Goal: Find specific page/section: Locate a particular part of the current website

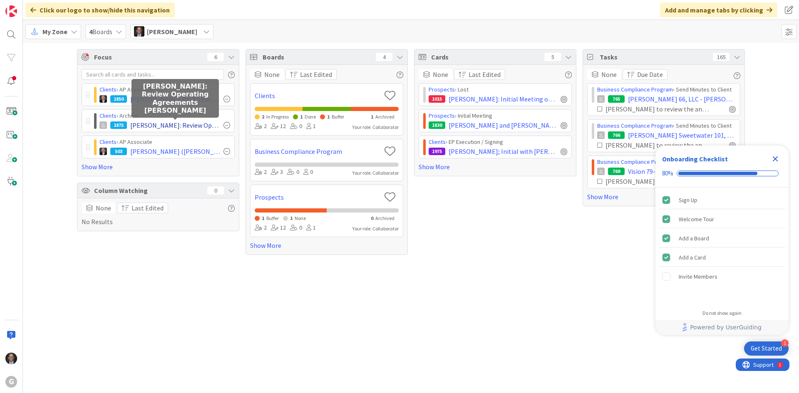
click at [142, 126] on span "[PERSON_NAME]: Review Operating Agreements [PERSON_NAME]" at bounding box center [175, 125] width 90 height 10
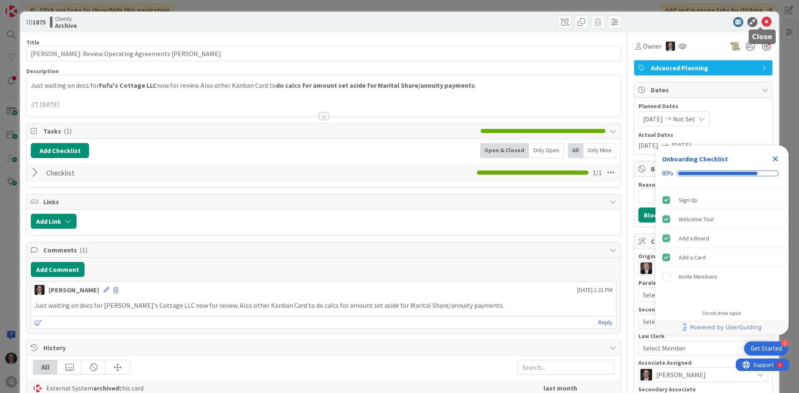
click at [762, 20] on icon at bounding box center [767, 22] width 10 height 10
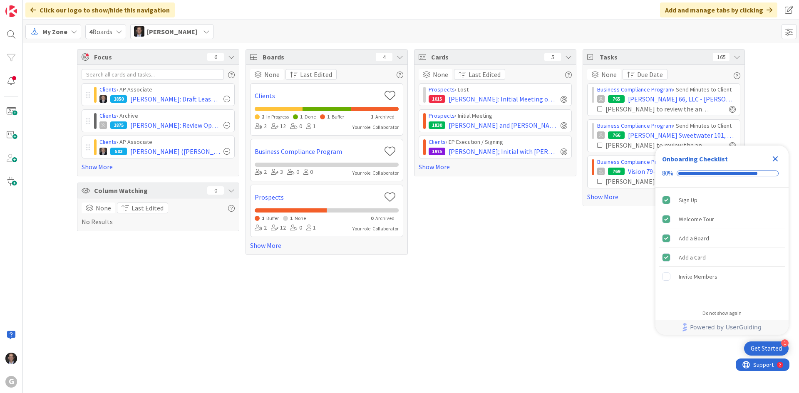
click at [56, 32] on span "My Zone" at bounding box center [54, 32] width 25 height 10
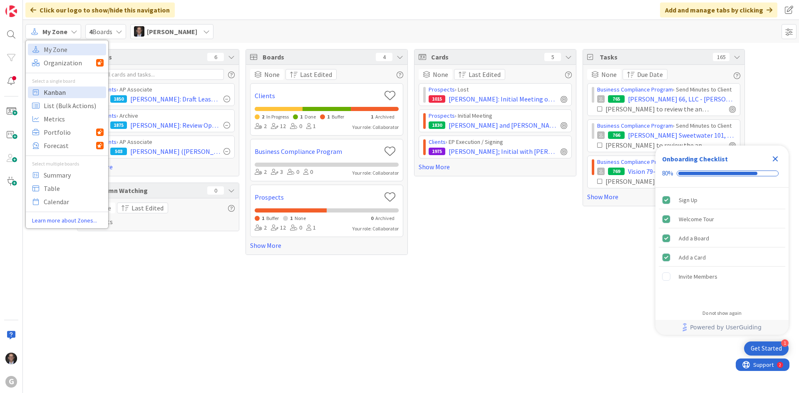
click at [53, 90] on span "Kanban" at bounding box center [74, 92] width 60 height 12
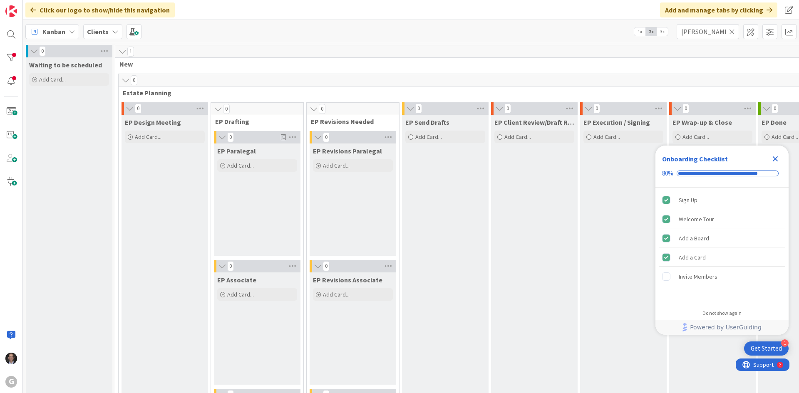
click at [731, 30] on icon at bounding box center [732, 31] width 6 height 7
click at [713, 31] on input "text" at bounding box center [708, 31] width 62 height 15
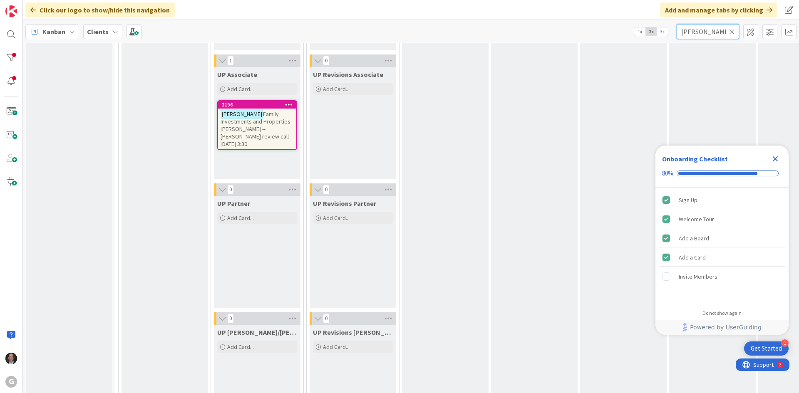
scroll to position [1373, 0]
type input "[PERSON_NAME]"
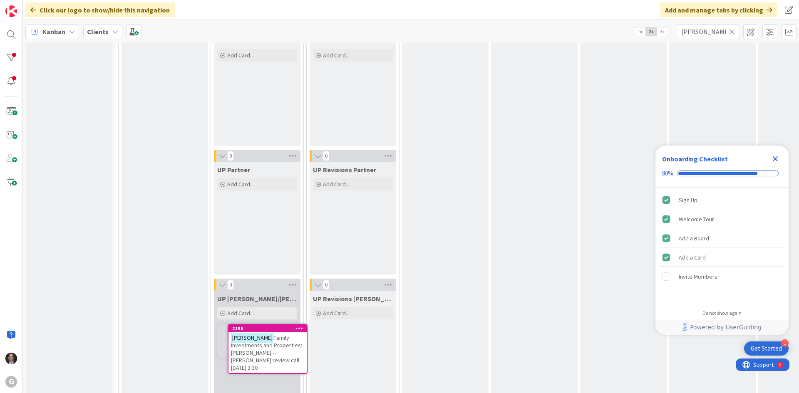
scroll to position [1439, 0]
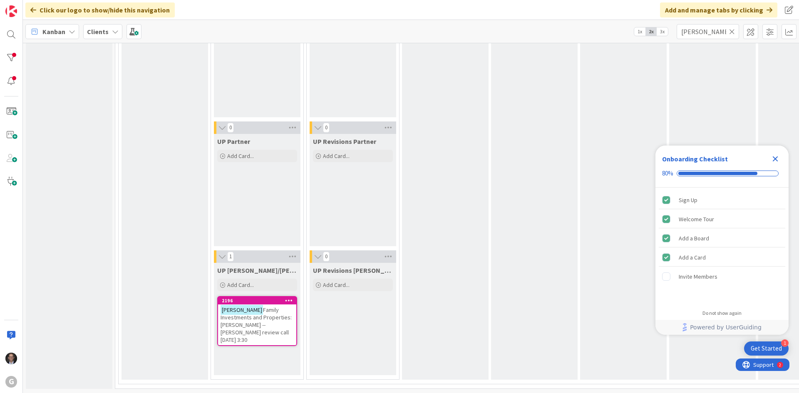
click at [264, 306] on span "Family Investments and Properties: [PERSON_NAME] -- [PERSON_NAME] review call […" at bounding box center [256, 324] width 71 height 37
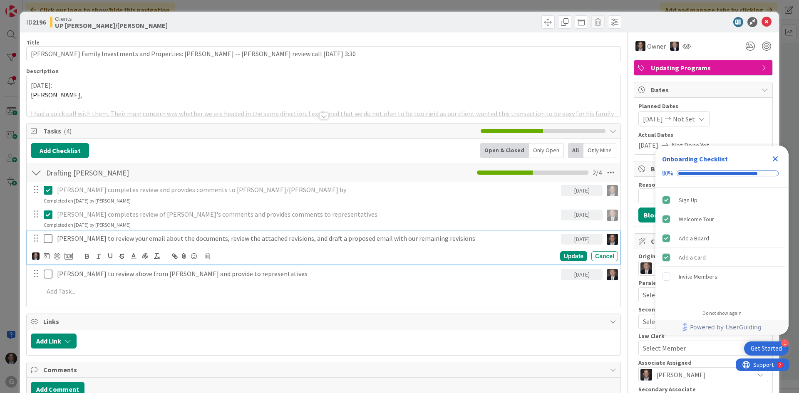
click at [50, 239] on icon at bounding box center [48, 239] width 9 height 10
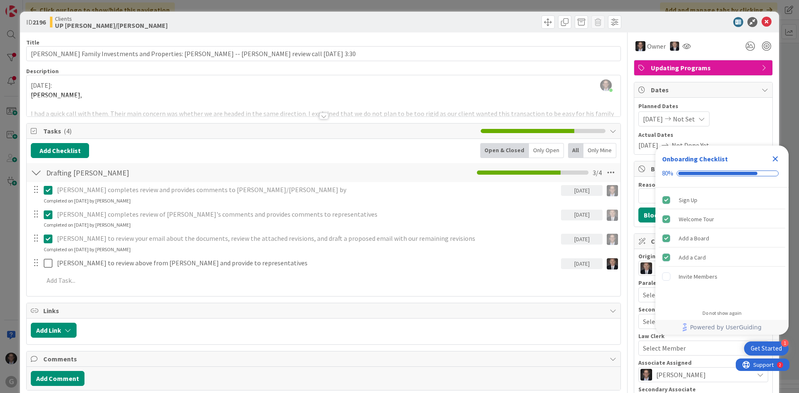
click at [321, 118] on div at bounding box center [323, 116] width 9 height 7
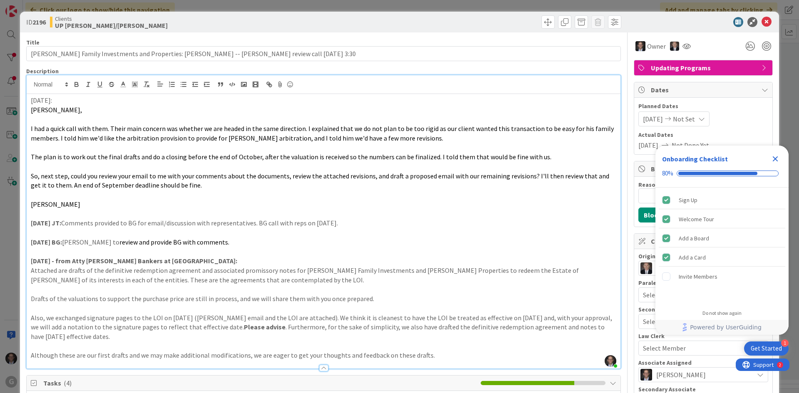
click at [30, 98] on div "[DATE]: [PERSON_NAME], I had a quick call with them. Their main concern was whe…" at bounding box center [324, 231] width 594 height 275
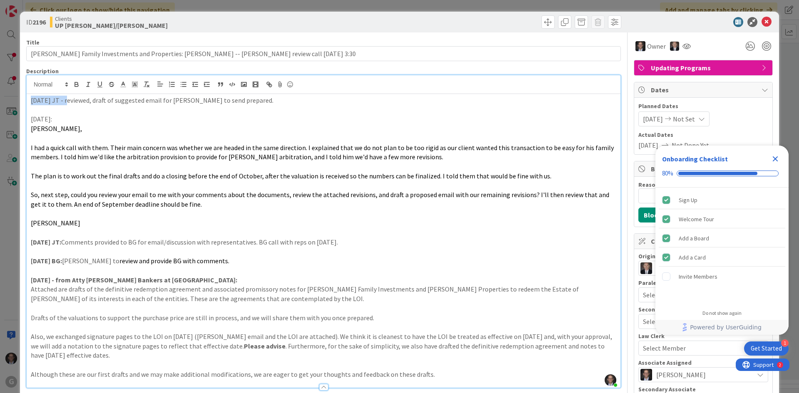
drag, startPoint x: 28, startPoint y: 99, endPoint x: 66, endPoint y: 99, distance: 37.9
click at [66, 99] on div "[DATE] JT - reviewed, draft of suggested email for [PERSON_NAME] to send prepar…" at bounding box center [324, 241] width 594 height 294
click at [78, 85] on icon "button" at bounding box center [76, 85] width 3 height 2
click at [110, 122] on p "[DATE]:" at bounding box center [323, 119] width 585 height 10
click at [248, 102] on p "[DATE] JT - reviewed, draft of suggested email for [PERSON_NAME] to send prepar…" at bounding box center [323, 101] width 585 height 10
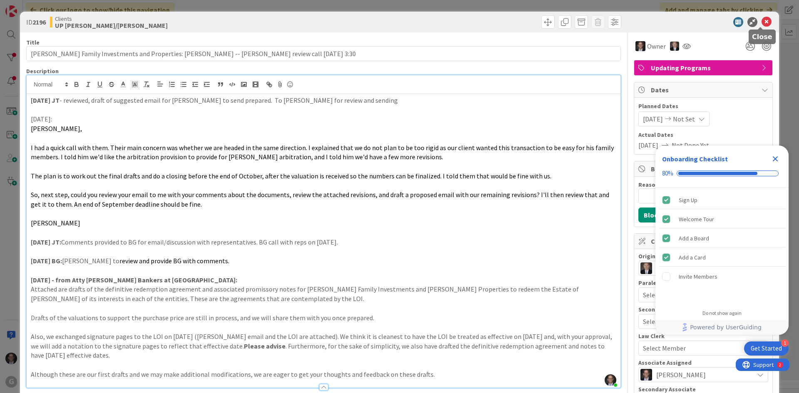
click at [762, 21] on icon at bounding box center [767, 22] width 10 height 10
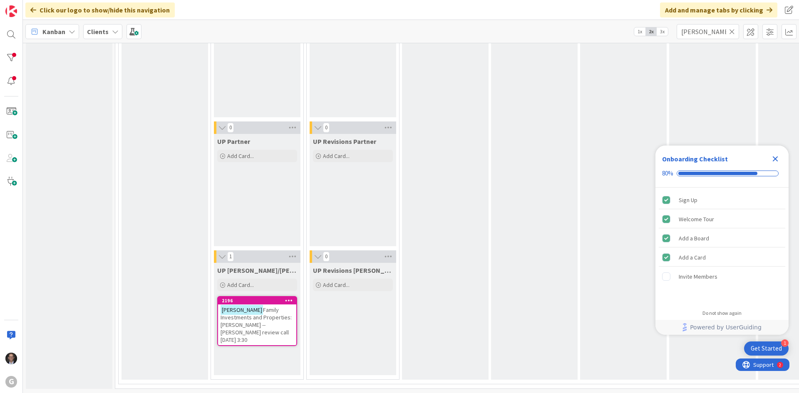
click at [775, 159] on icon "Close Checklist" at bounding box center [775, 158] width 5 height 5
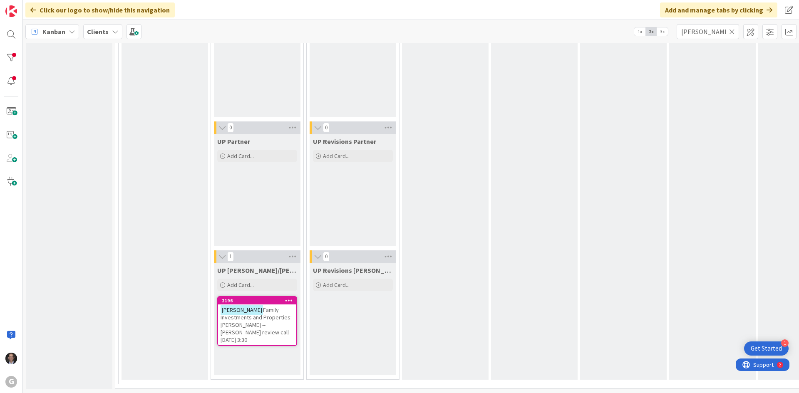
click at [267, 312] on span "Family Investments and Properties: [PERSON_NAME] -- [PERSON_NAME] review call […" at bounding box center [256, 324] width 71 height 37
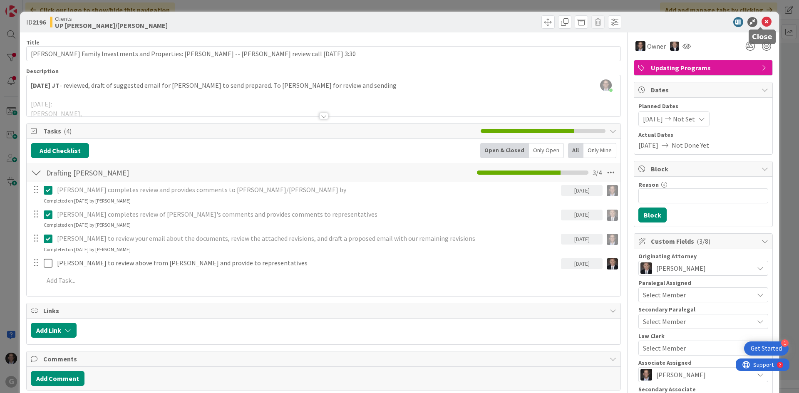
click at [762, 24] on icon at bounding box center [767, 22] width 10 height 10
